Goal: Task Accomplishment & Management: Complete application form

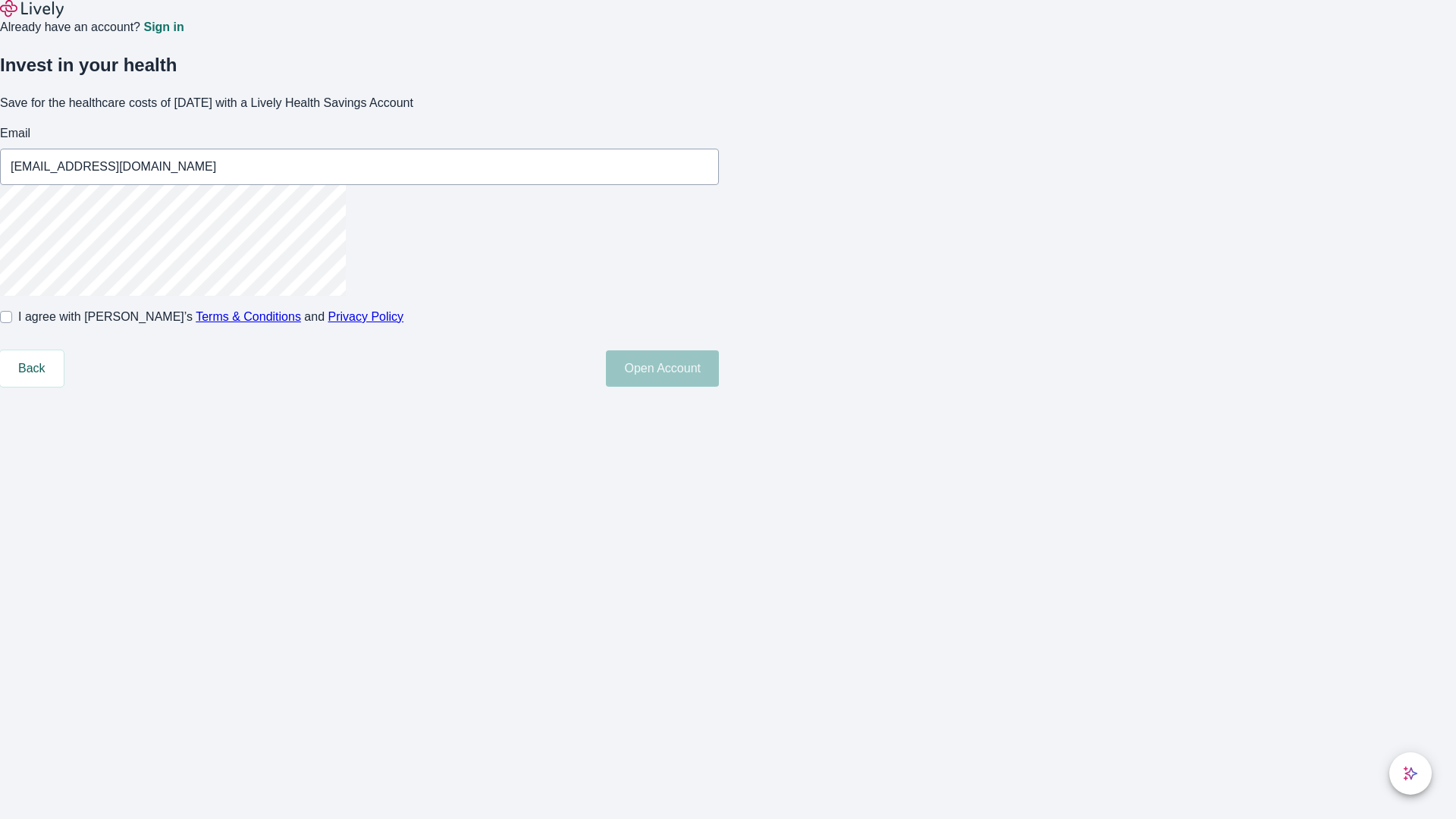
click at [12, 323] on input "I agree with Lively’s Terms & Conditions and Privacy Policy" at bounding box center [6, 317] width 12 height 12
checkbox input "true"
click at [719, 387] on button "Open Account" at bounding box center [662, 368] width 113 height 36
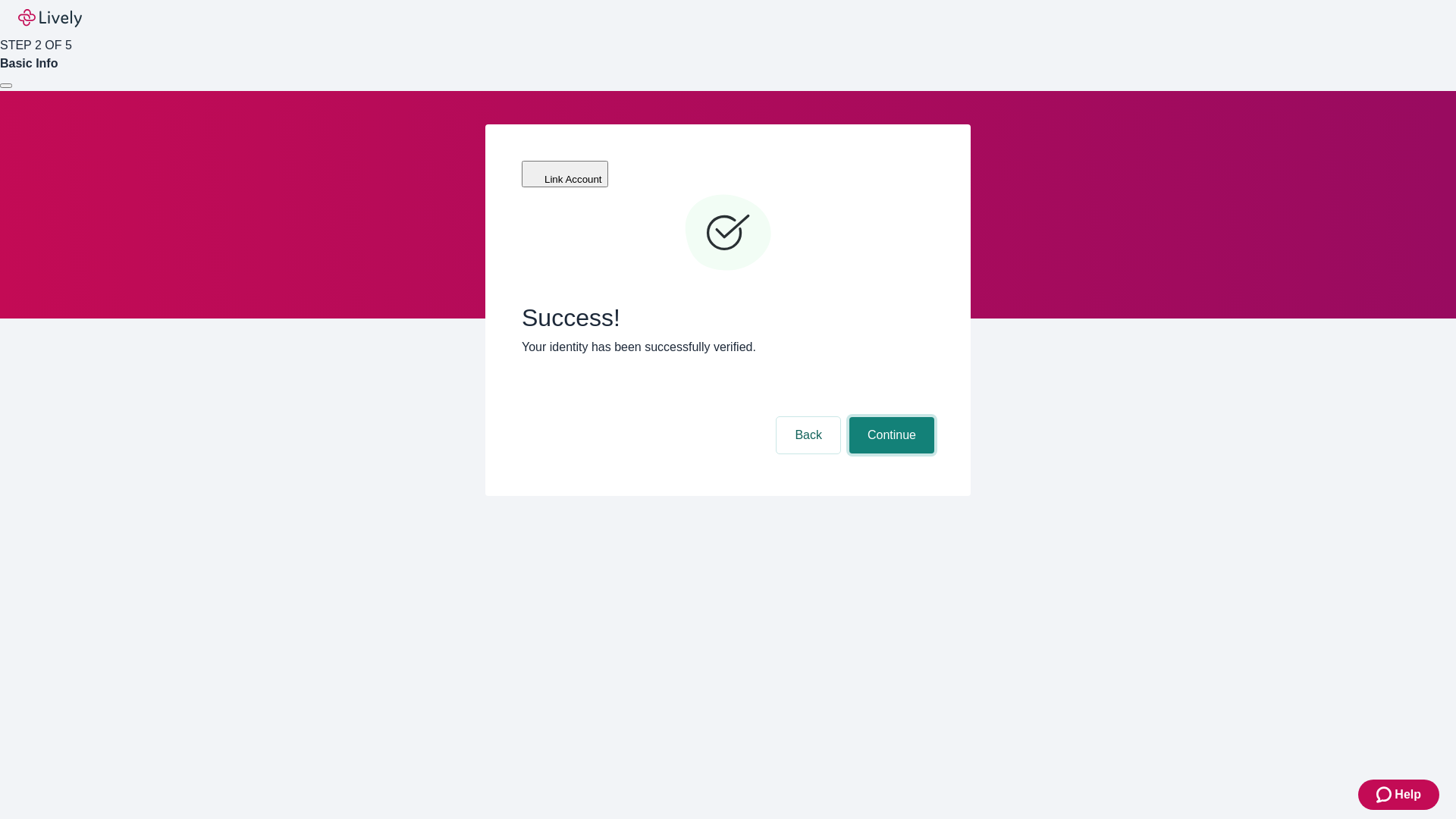
click at [889, 417] on button "Continue" at bounding box center [892, 435] width 85 height 36
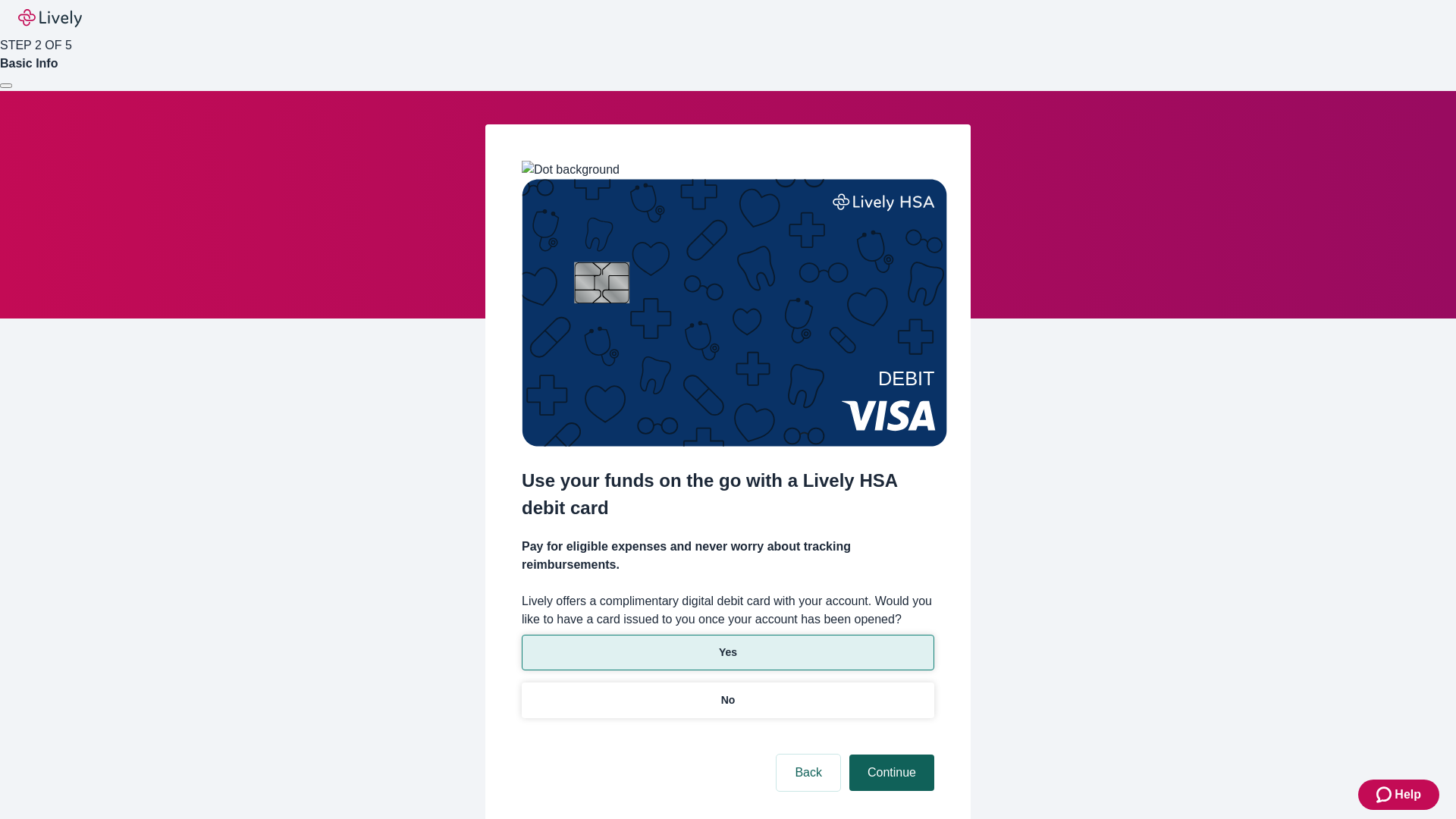
click at [727, 645] on p "Yes" at bounding box center [728, 652] width 19 height 16
click at [889, 755] on button "Continue" at bounding box center [892, 773] width 85 height 36
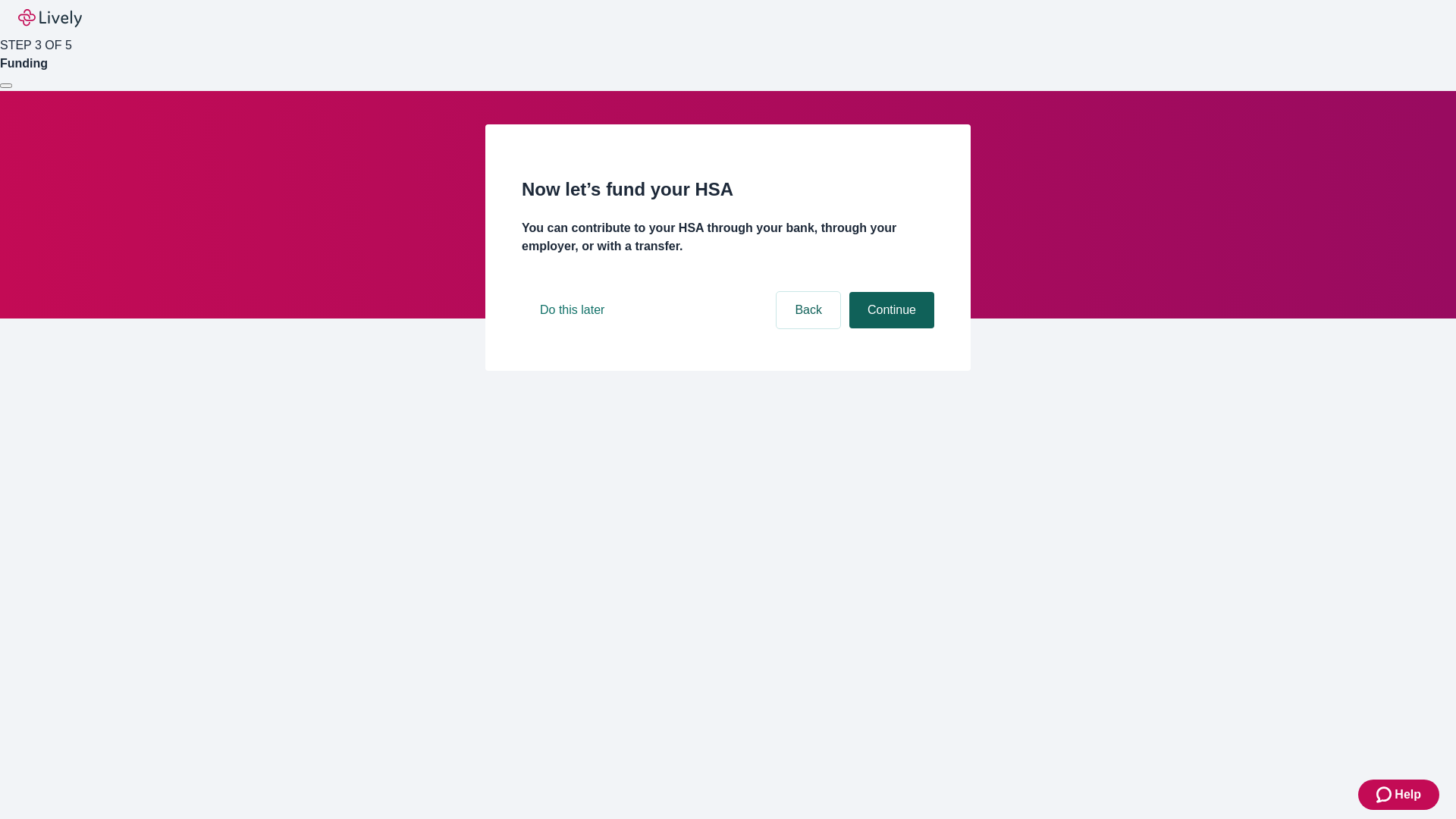
click at [889, 329] on button "Continue" at bounding box center [892, 309] width 85 height 36
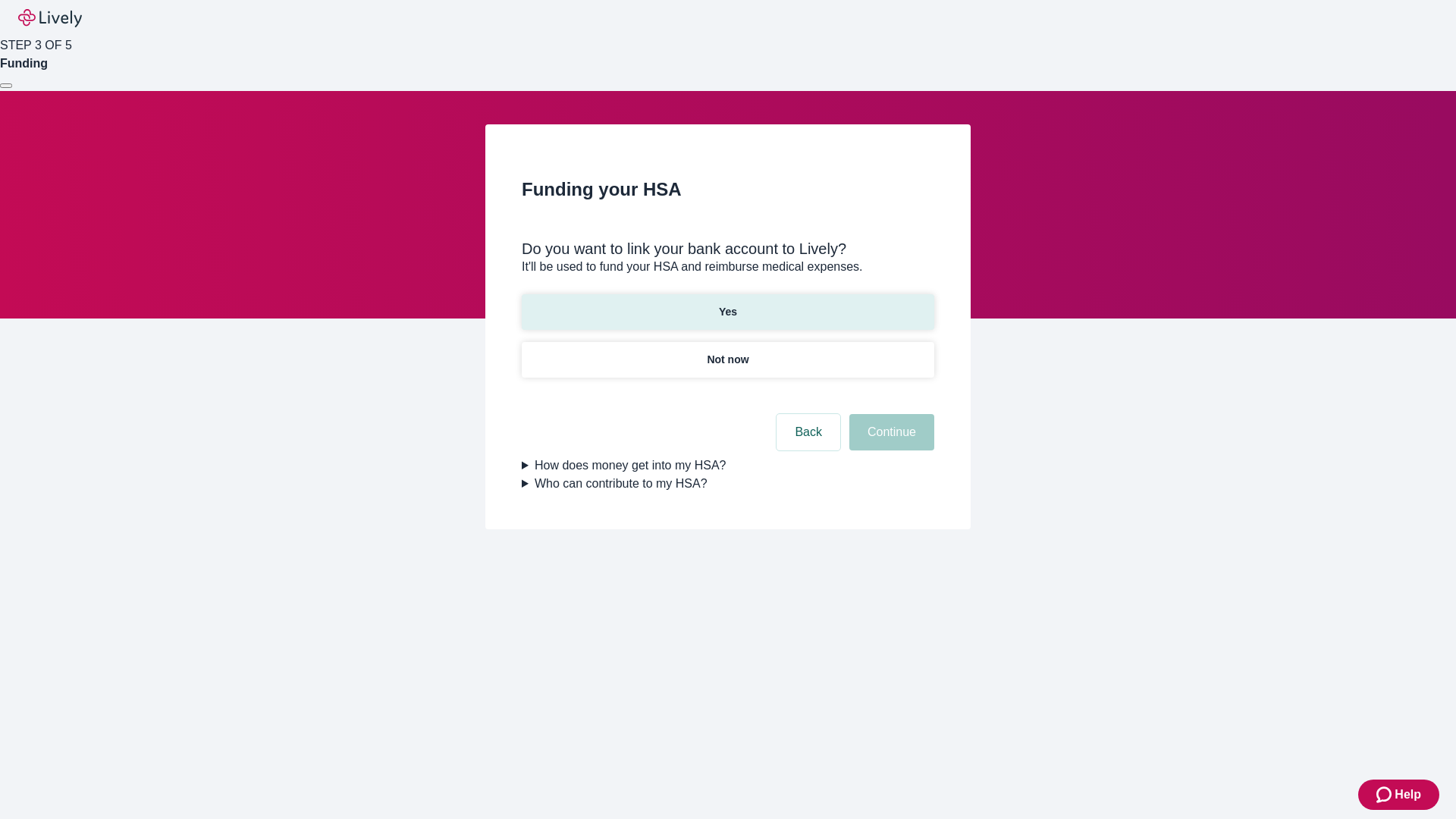
click at [727, 304] on p "Yes" at bounding box center [728, 311] width 19 height 16
click at [889, 414] on button "Continue" at bounding box center [892, 432] width 85 height 36
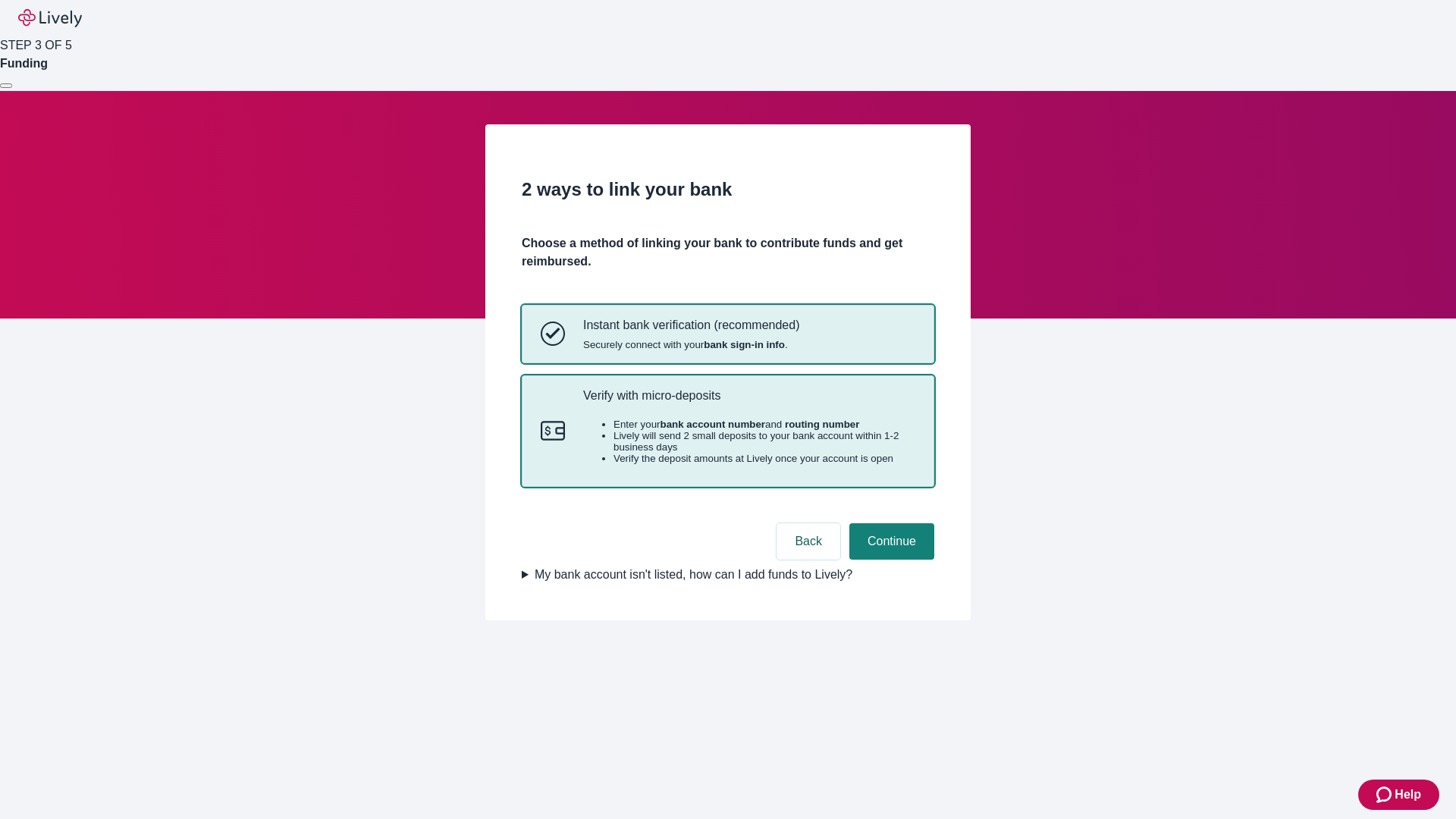
click at [748, 403] on p "Verify with micro-deposits" at bounding box center [749, 396] width 333 height 15
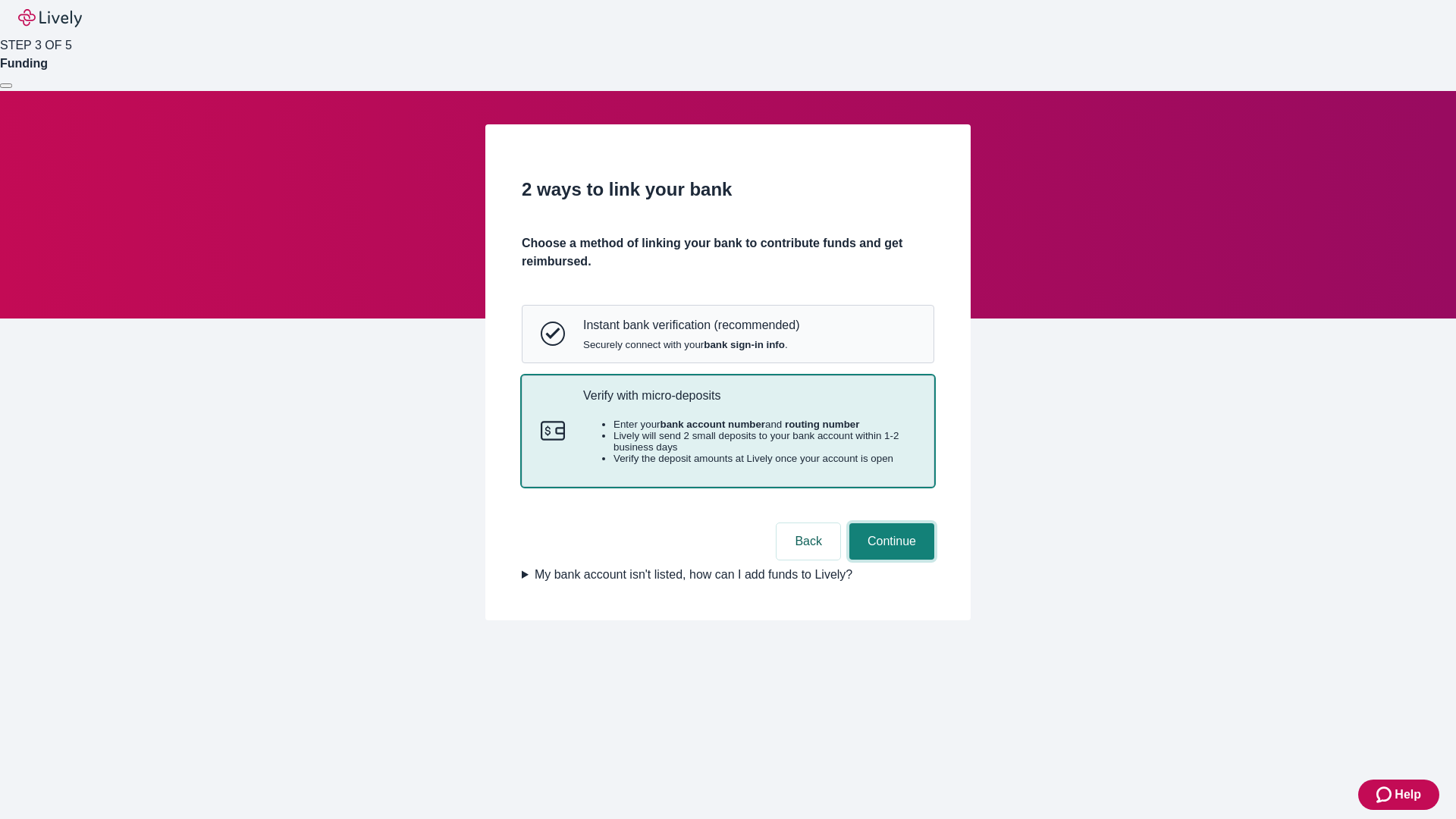
click at [889, 560] on button "Continue" at bounding box center [892, 541] width 85 height 36
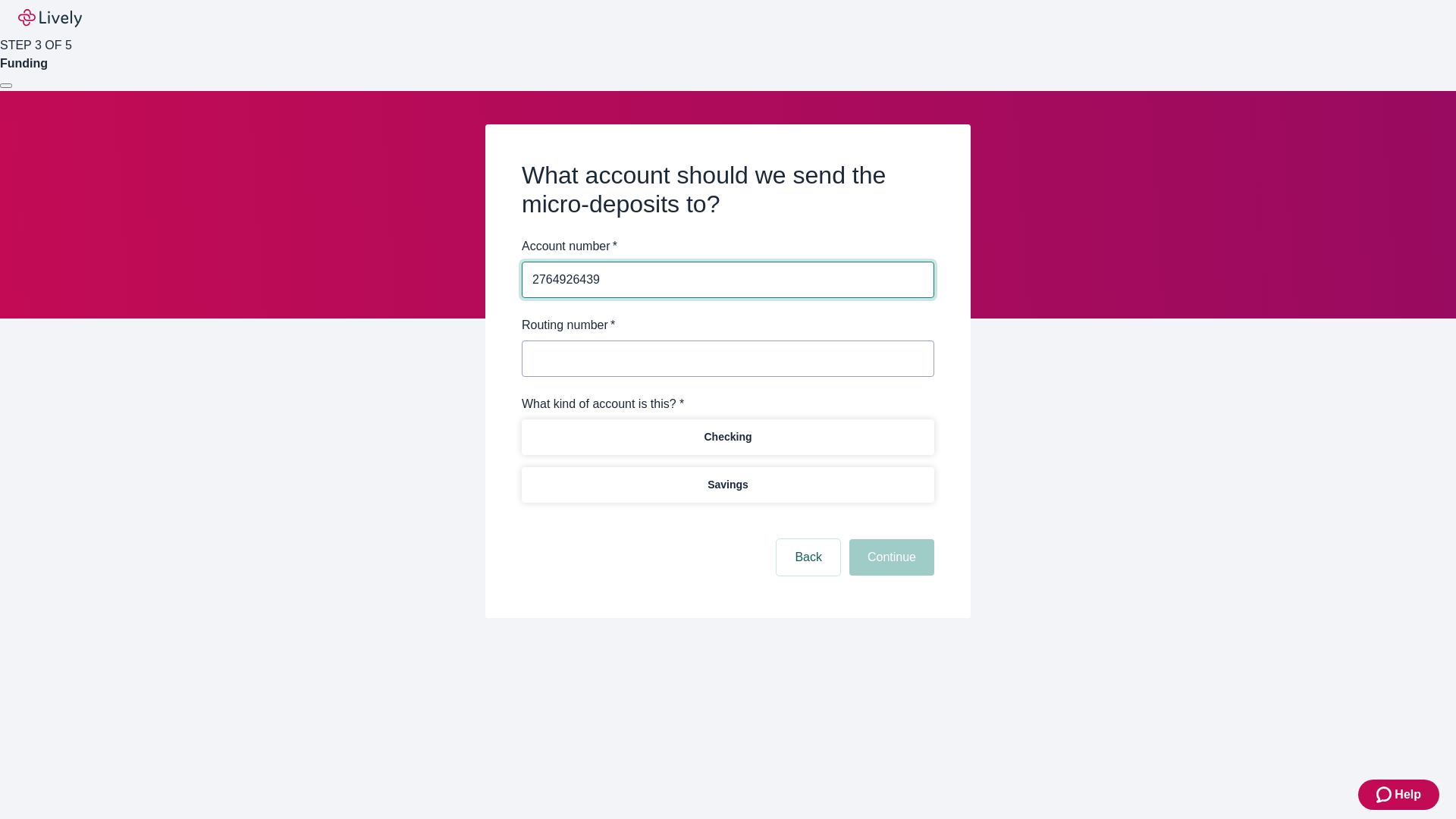
type input "2764926439"
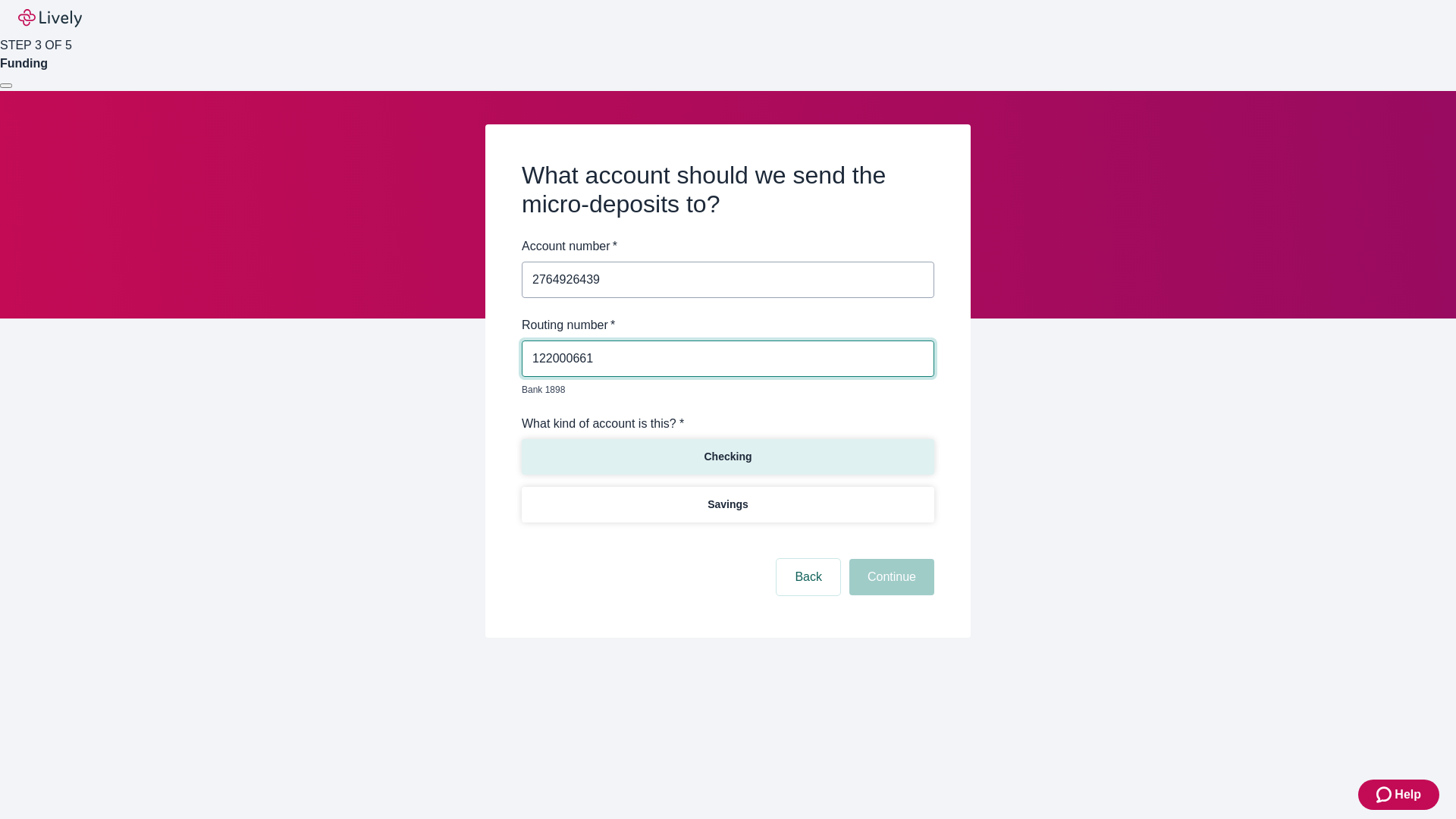
type input "122000661"
click at [727, 449] on p "Checking" at bounding box center [728, 457] width 48 height 16
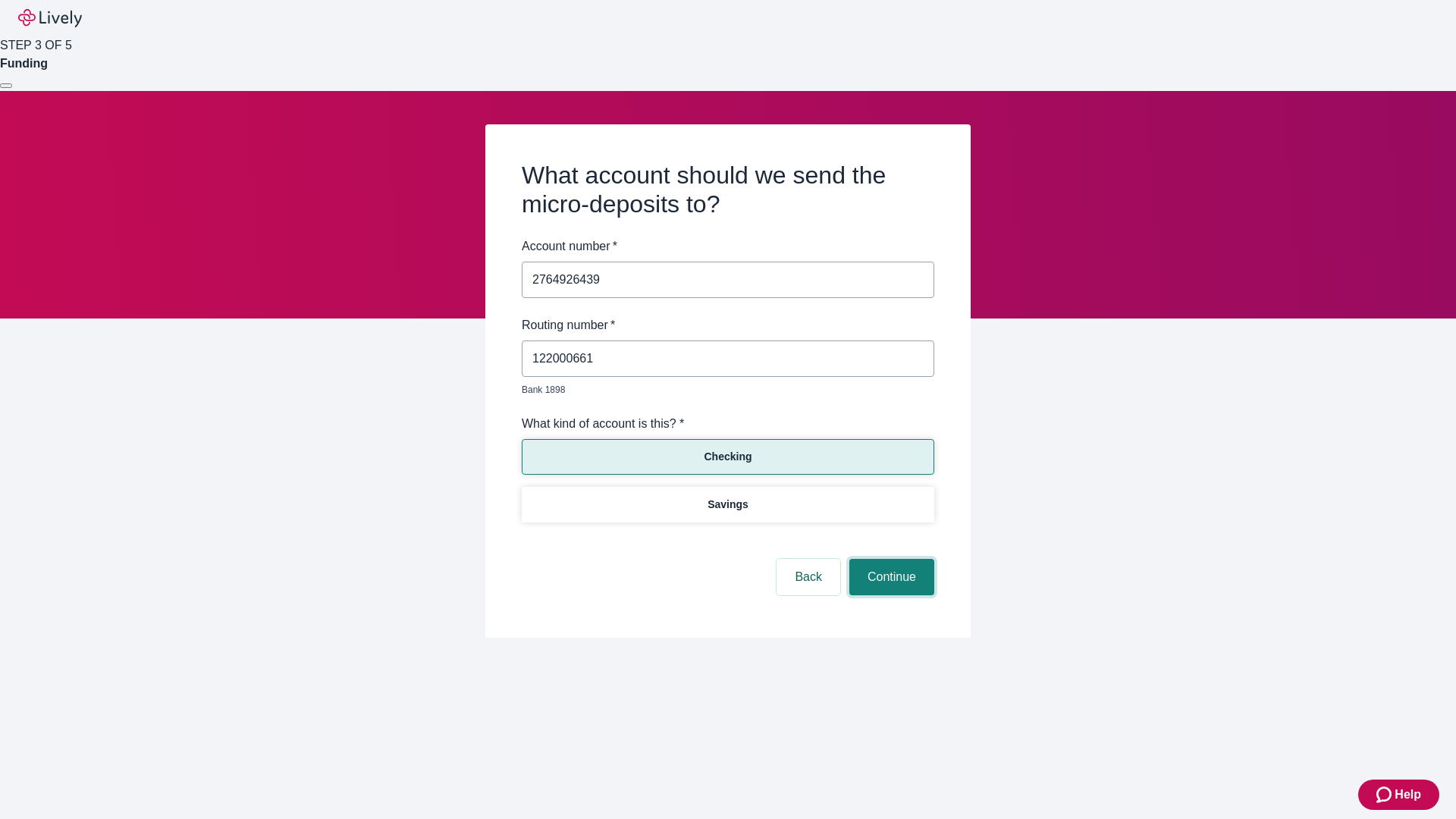
click at [889, 560] on button "Continue" at bounding box center [892, 576] width 85 height 36
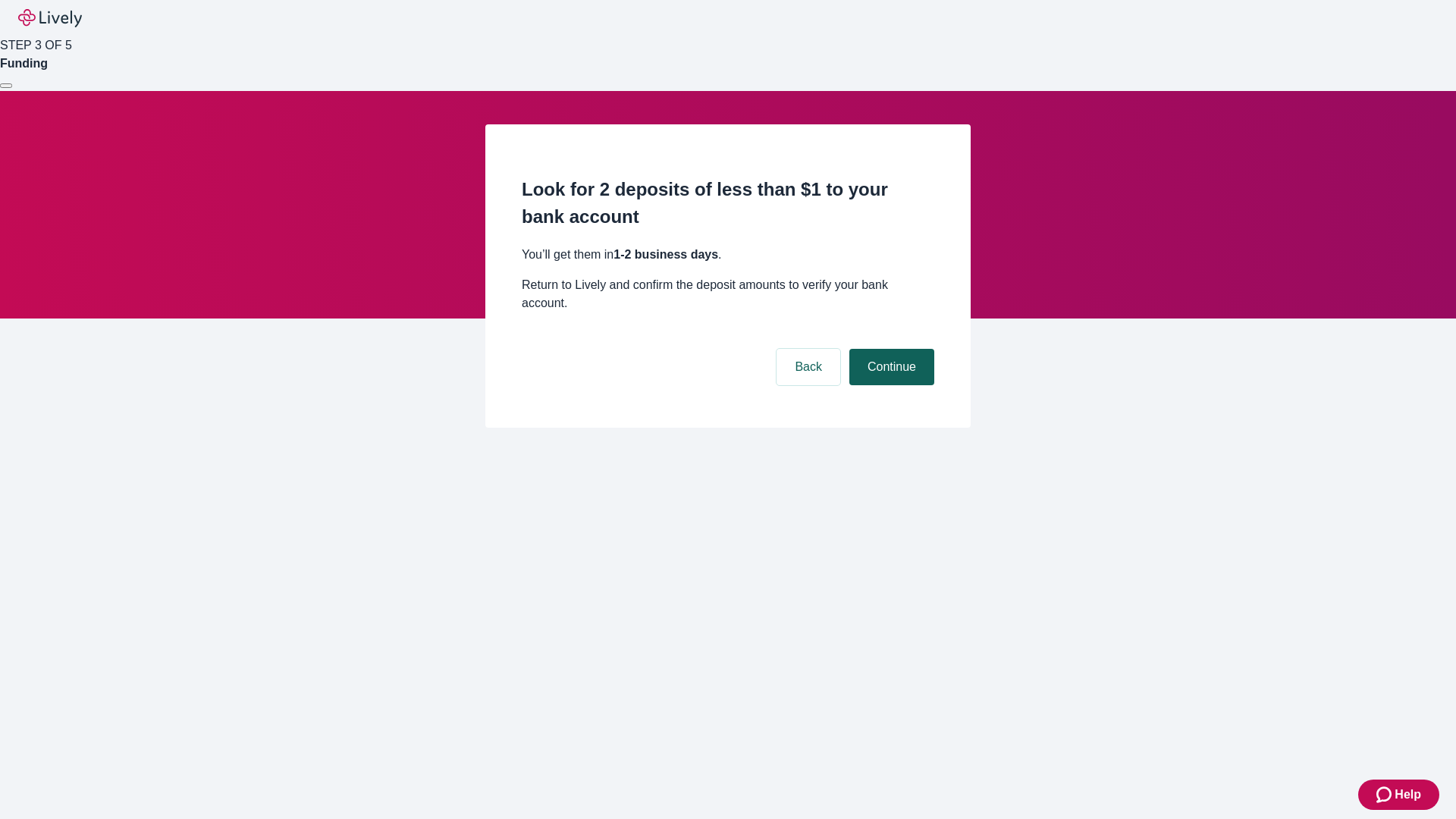
click at [889, 349] on button "Continue" at bounding box center [892, 367] width 85 height 36
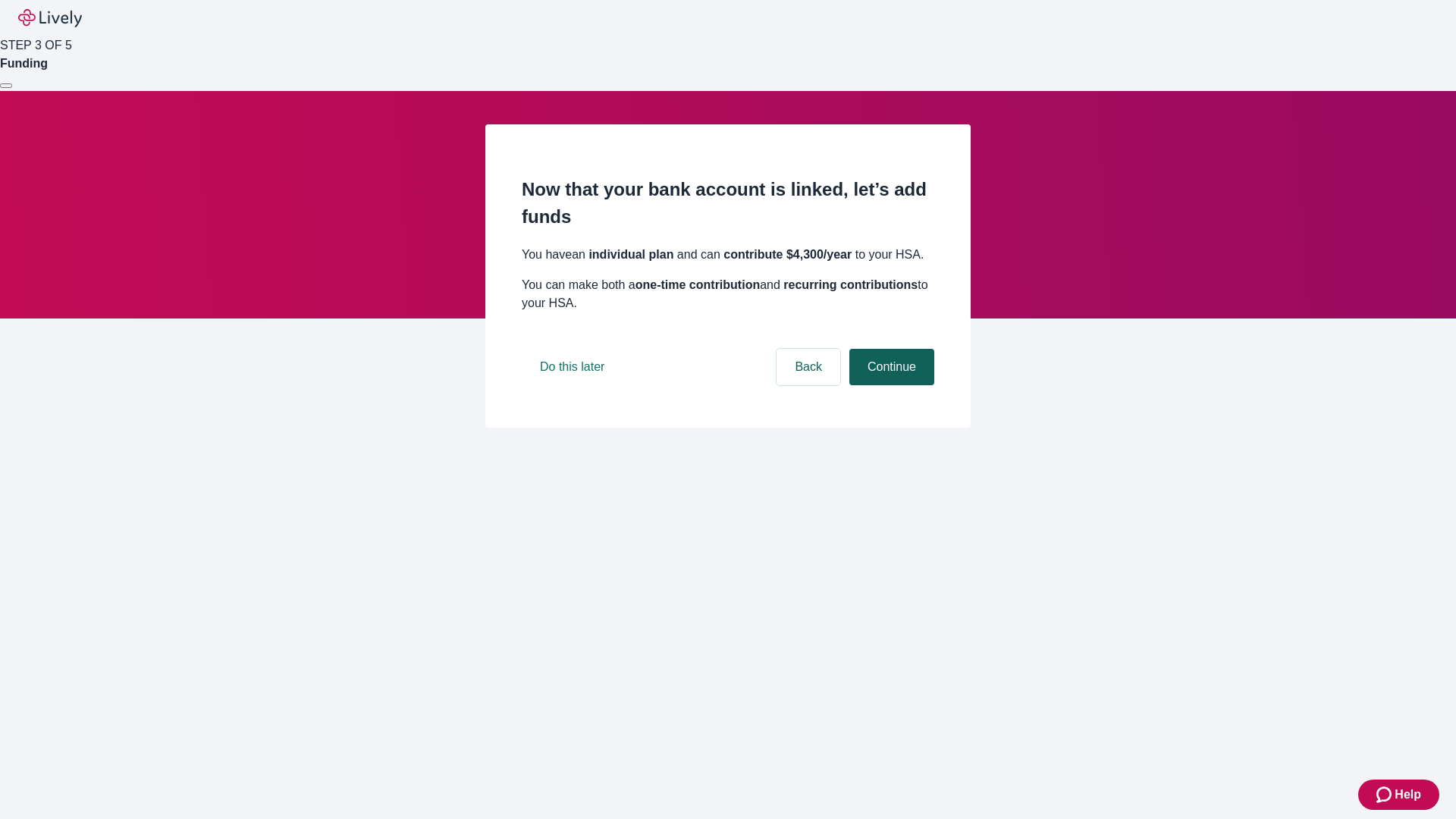
click at [889, 385] on button "Continue" at bounding box center [892, 367] width 85 height 36
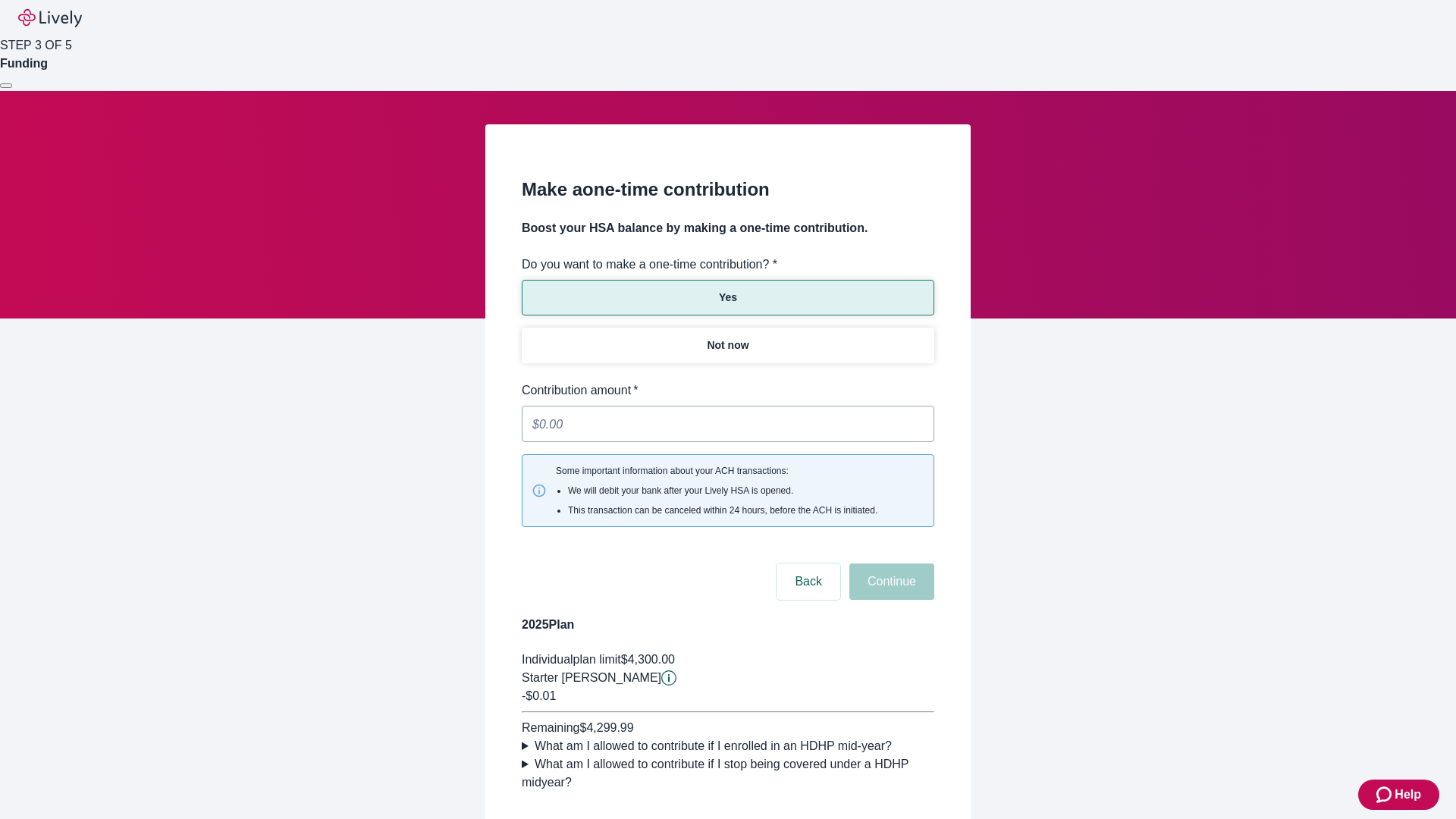
type input "0.01"
click at [889, 563] on button "Continue" at bounding box center [892, 581] width 85 height 36
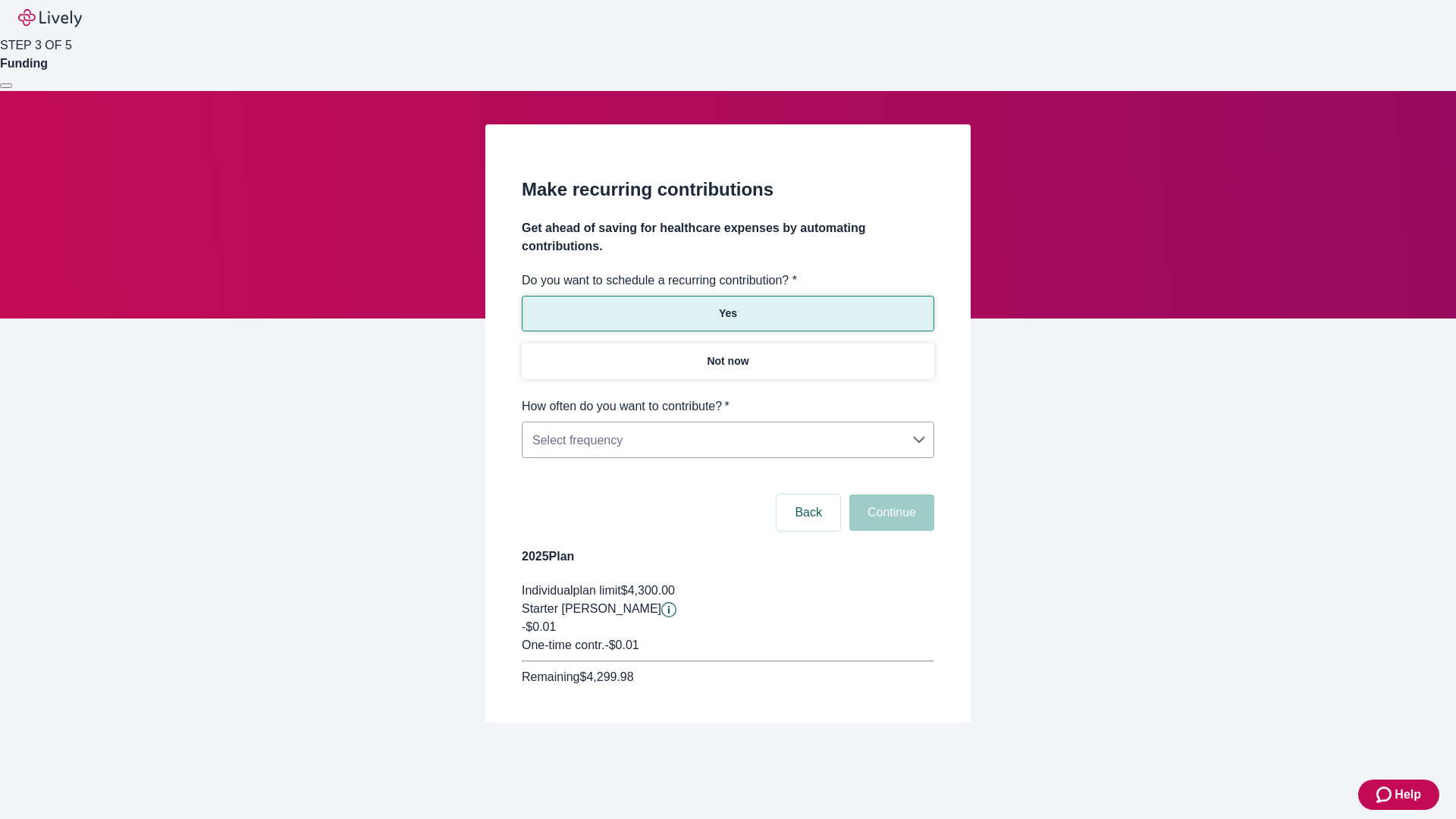
click at [727, 397] on body "Help STEP 3 OF 5 Funding Make recurring contributions Get ahead of saving for h…" at bounding box center [728, 397] width 1456 height 796
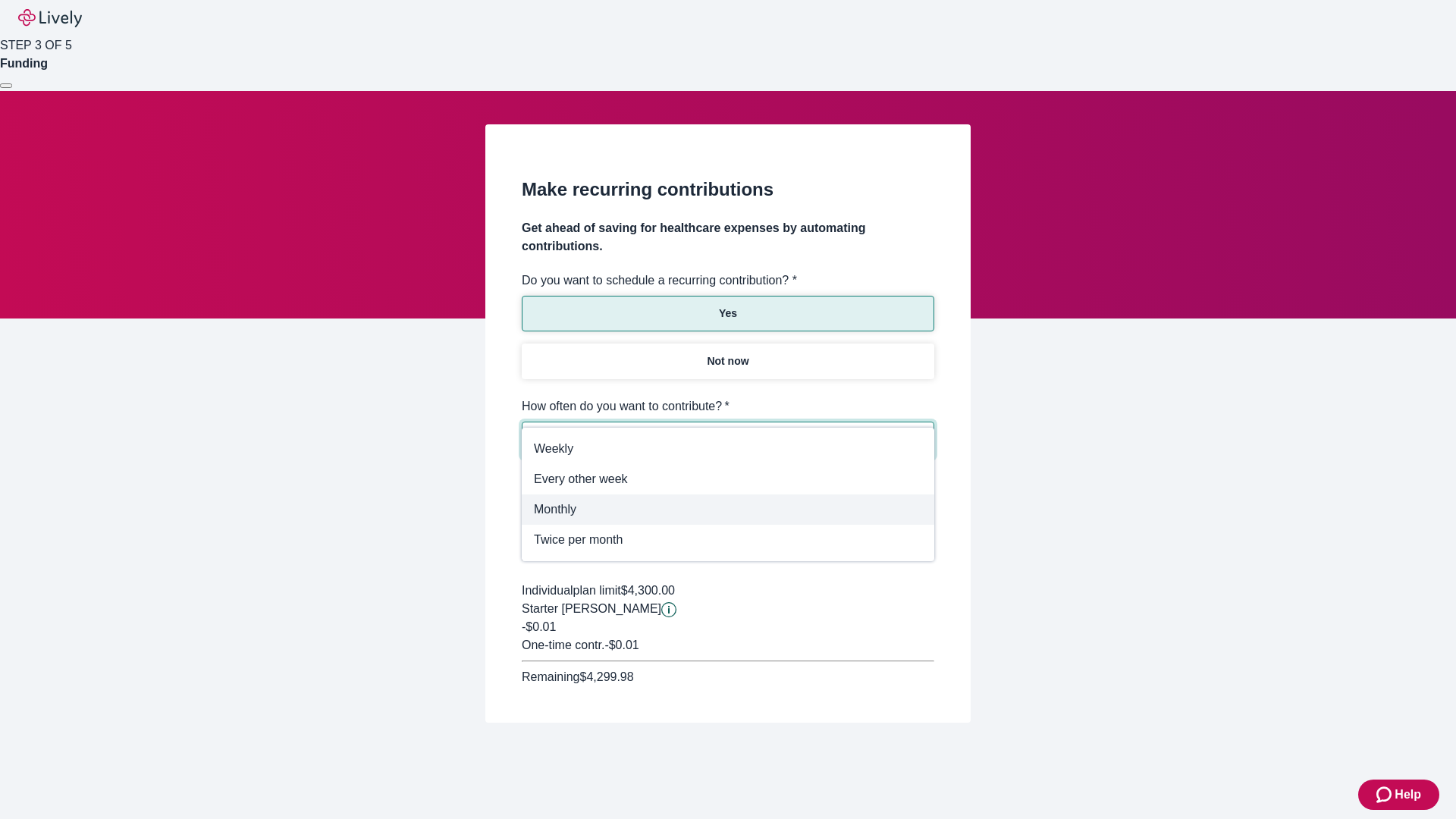
click at [728, 510] on span "Monthly" at bounding box center [727, 510] width 388 height 19
type input "Monthly"
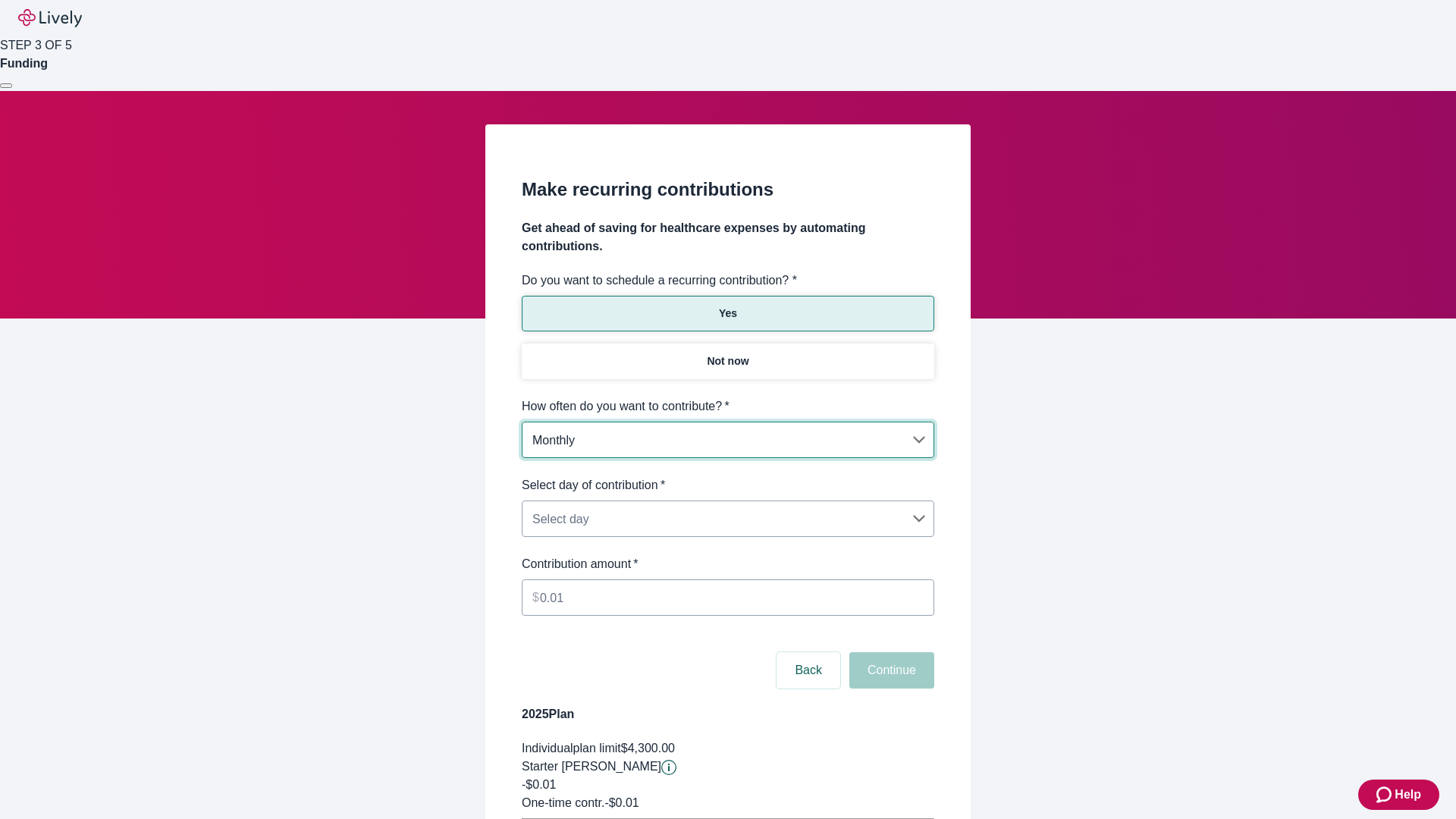
click at [727, 476] on body "Help STEP 3 OF 5 Funding Make recurring contributions Get ahead of saving for h…" at bounding box center [728, 476] width 1456 height 953
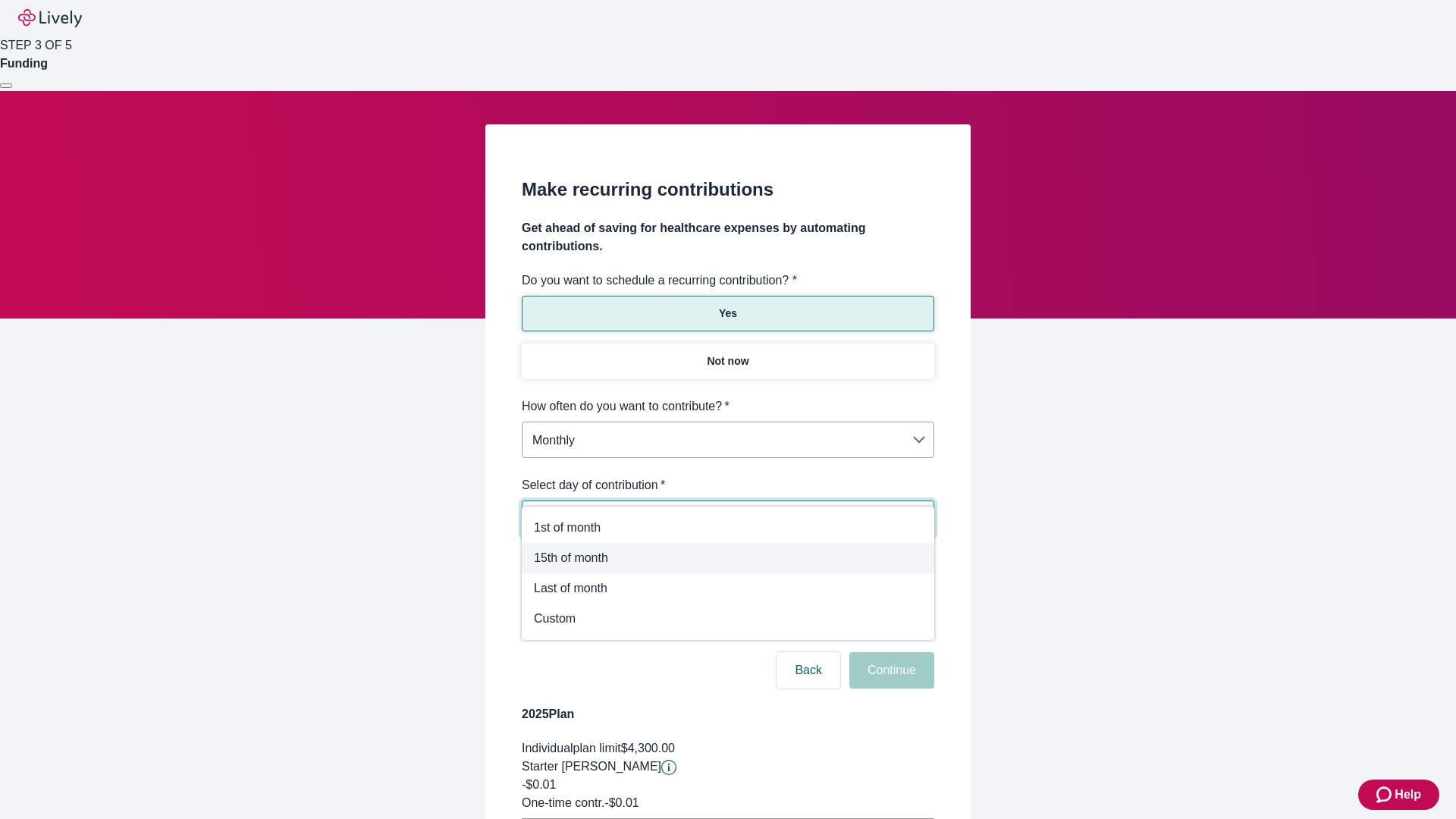
click at [728, 559] on span "15th of month" at bounding box center [727, 559] width 388 height 19
type input "Monthly15th"
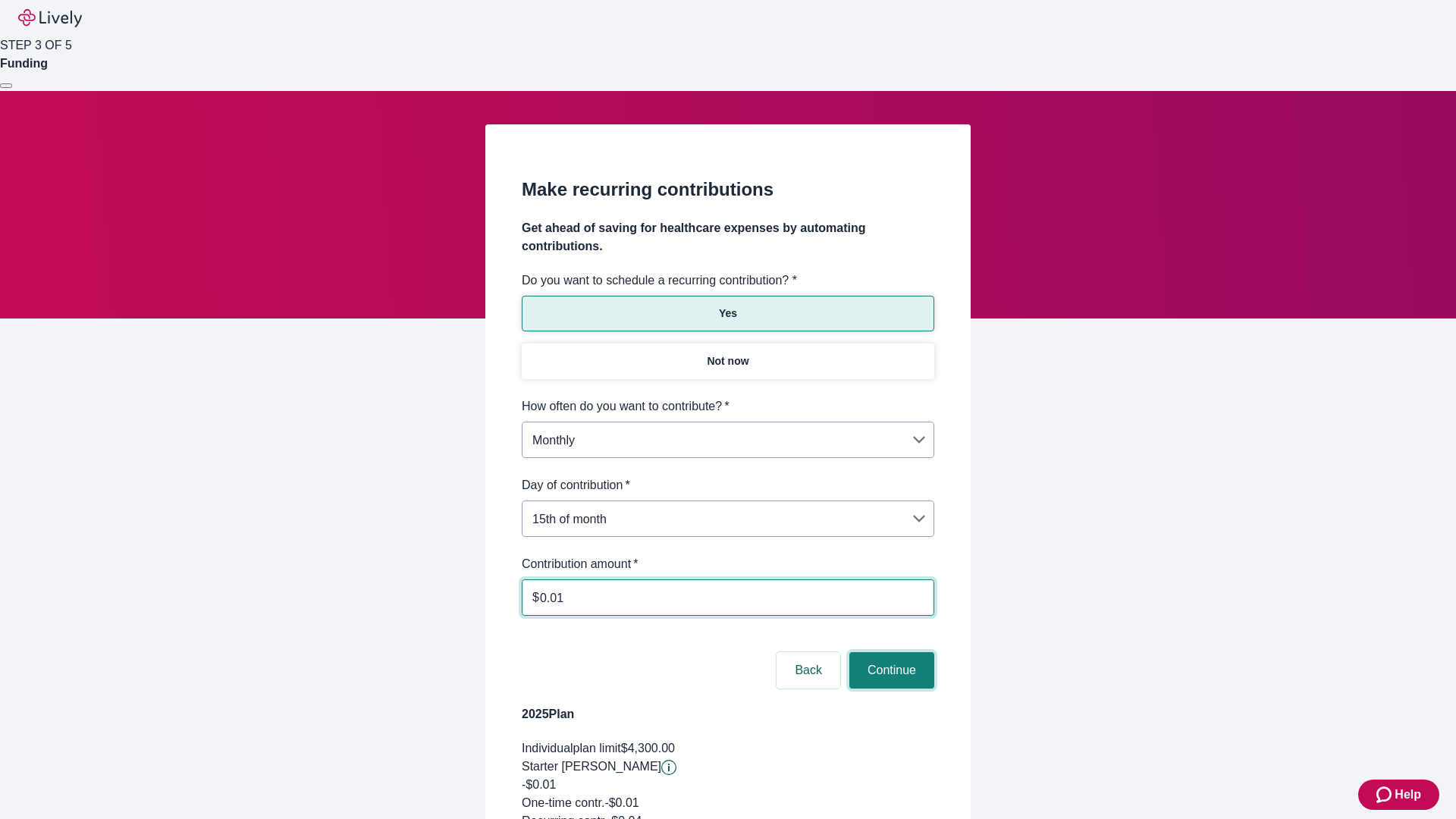
click at [889, 652] on button "Continue" at bounding box center [892, 670] width 85 height 36
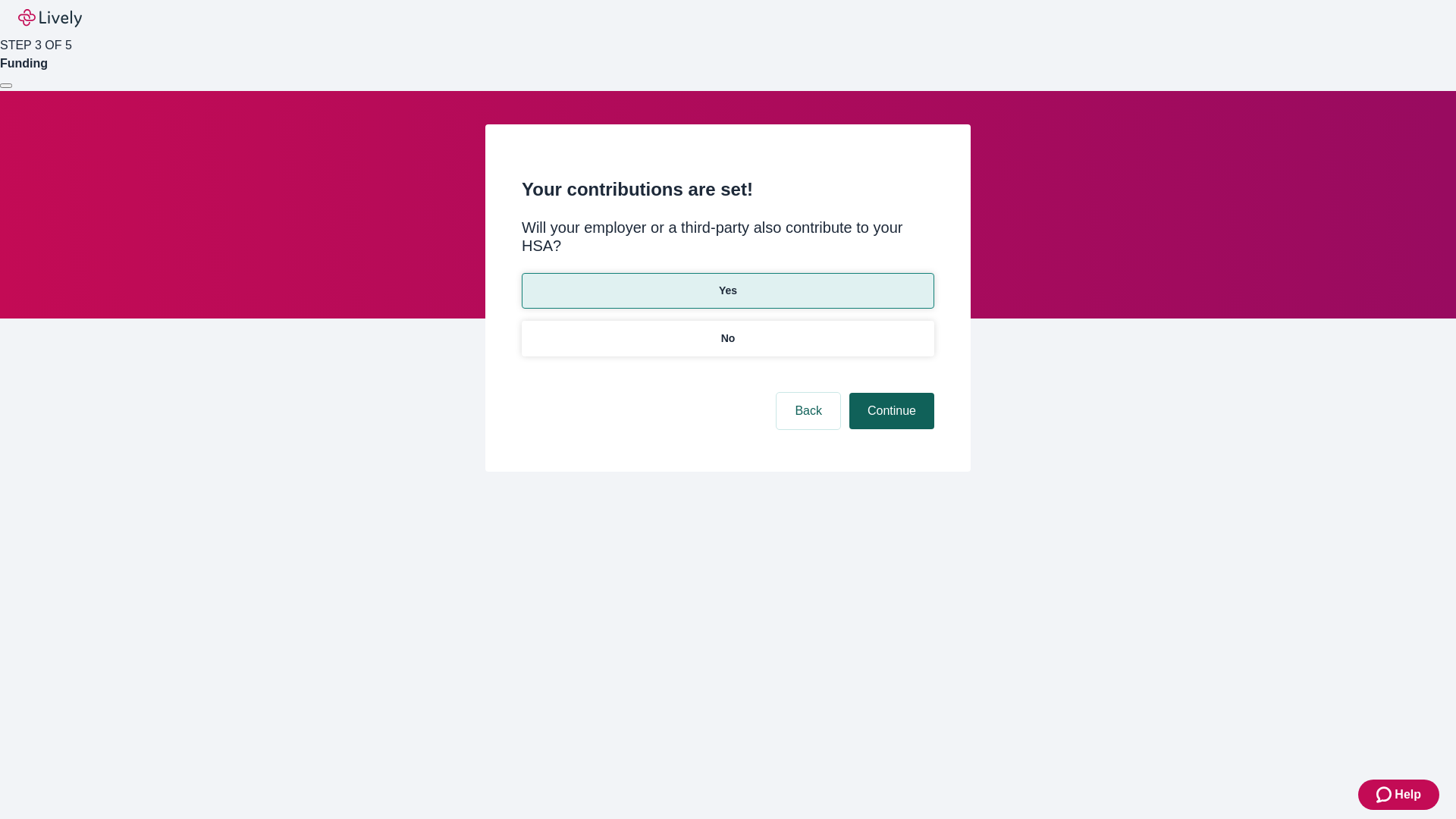
click at [889, 393] on button "Continue" at bounding box center [892, 410] width 85 height 36
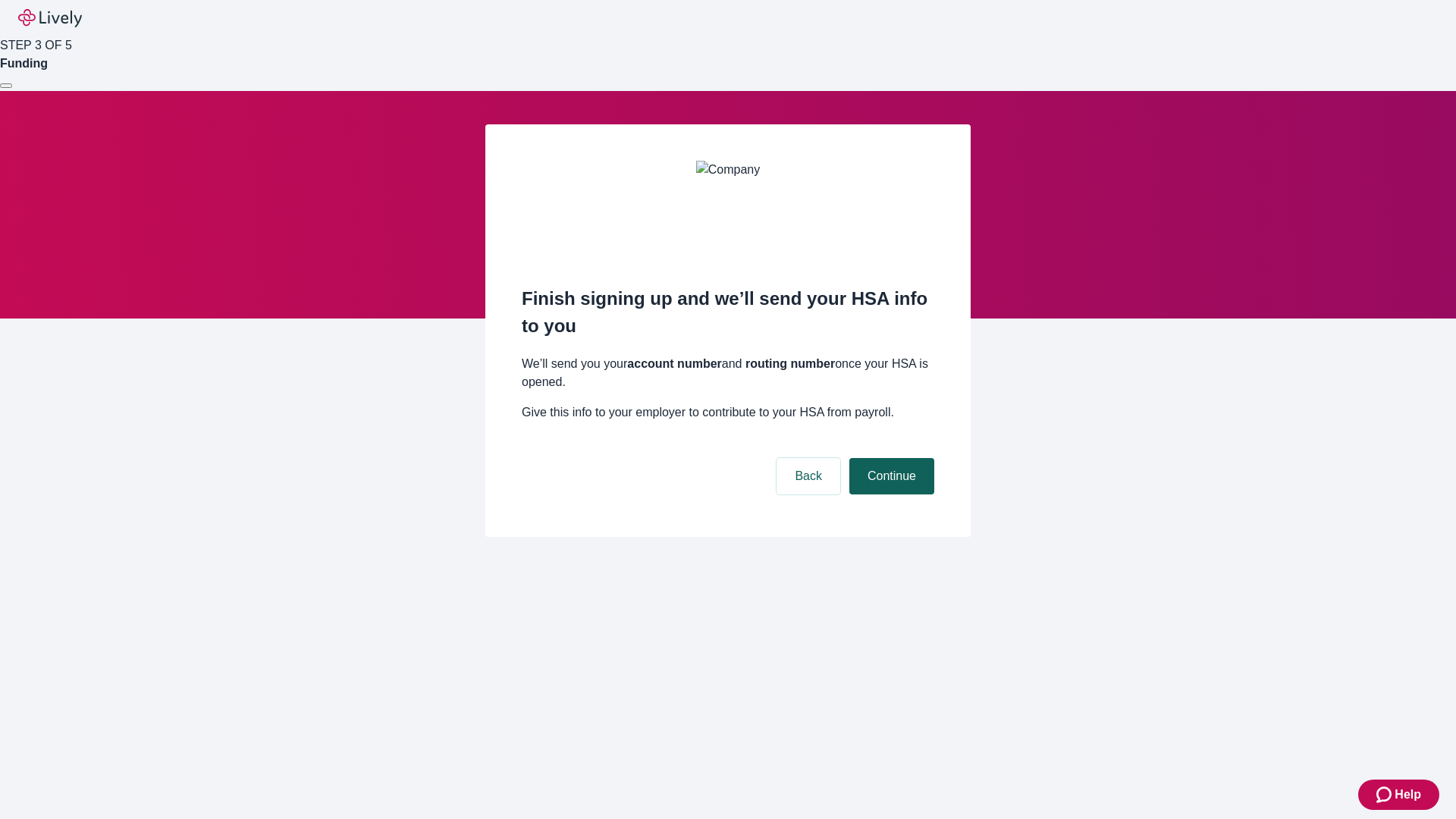
click at [889, 459] on button "Continue" at bounding box center [892, 476] width 85 height 36
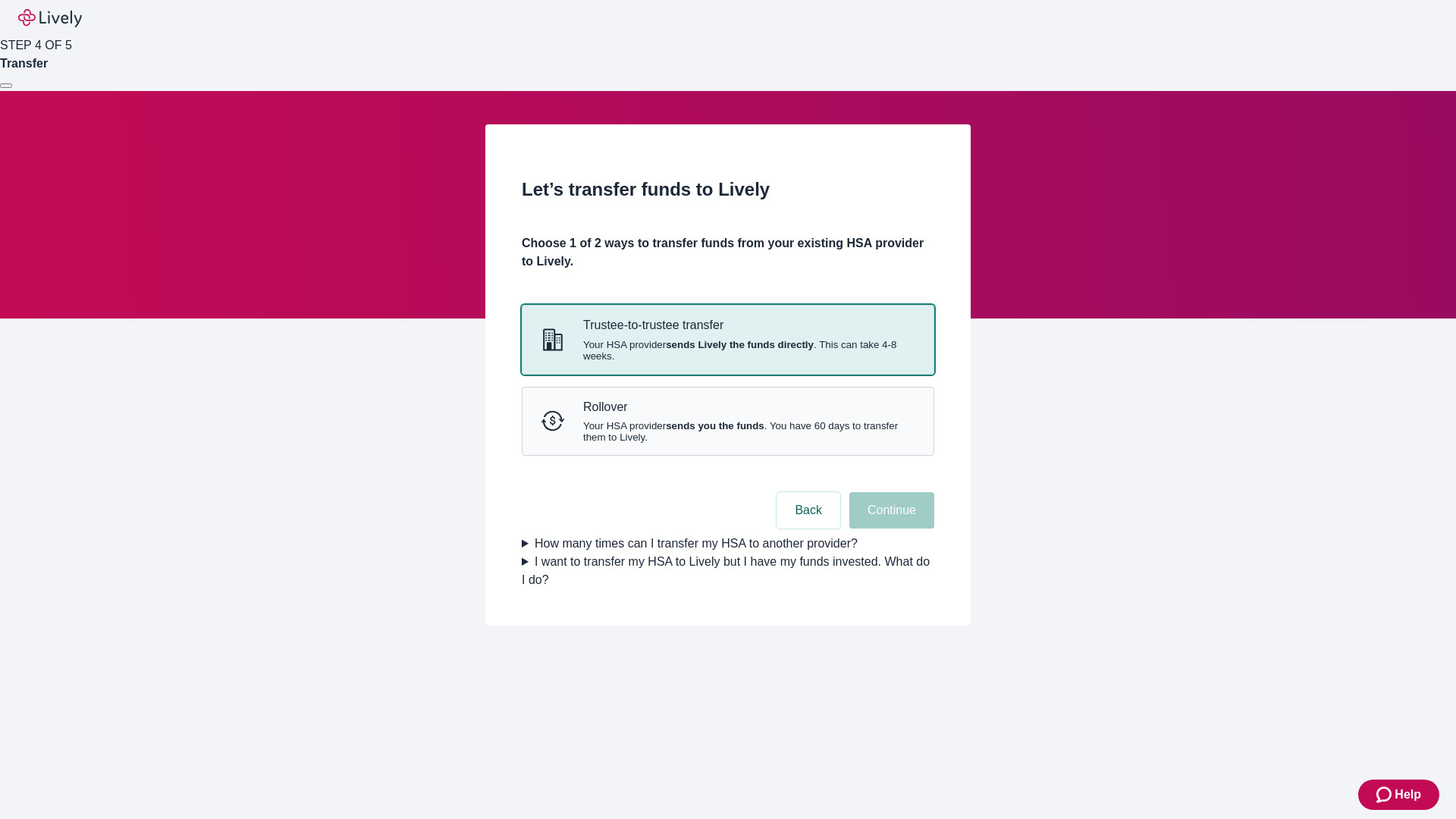
click at [727, 350] on strong "sends Lively the funds directly" at bounding box center [740, 345] width 148 height 11
